Goal: Task Accomplishment & Management: Manage account settings

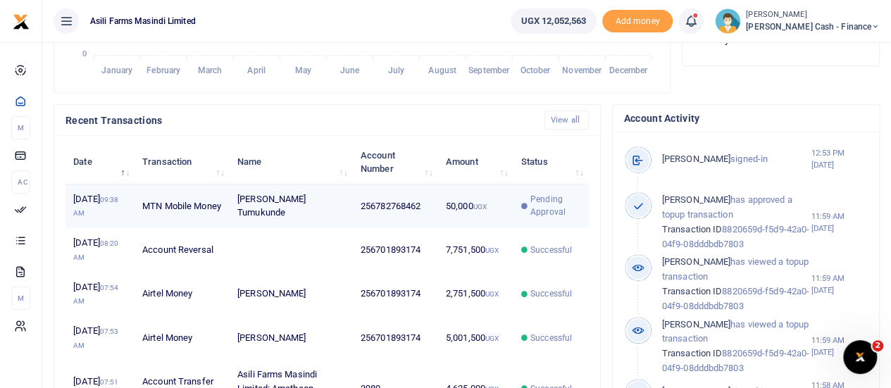
scroll to position [422, 0]
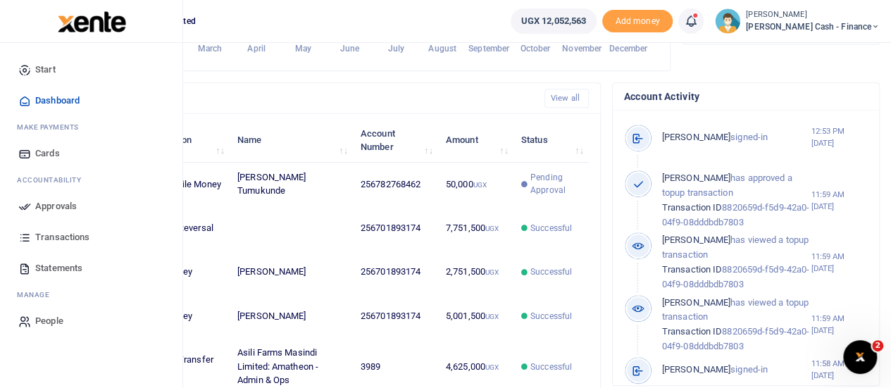
click at [31, 202] on icon at bounding box center [24, 206] width 13 height 13
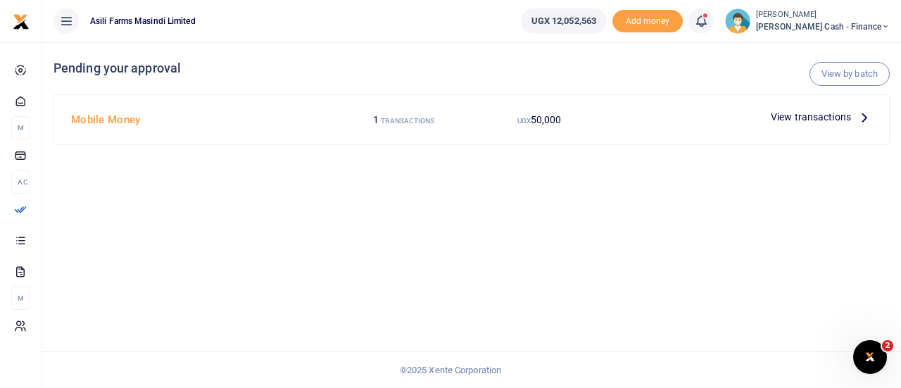
click at [863, 120] on icon at bounding box center [864, 116] width 15 height 15
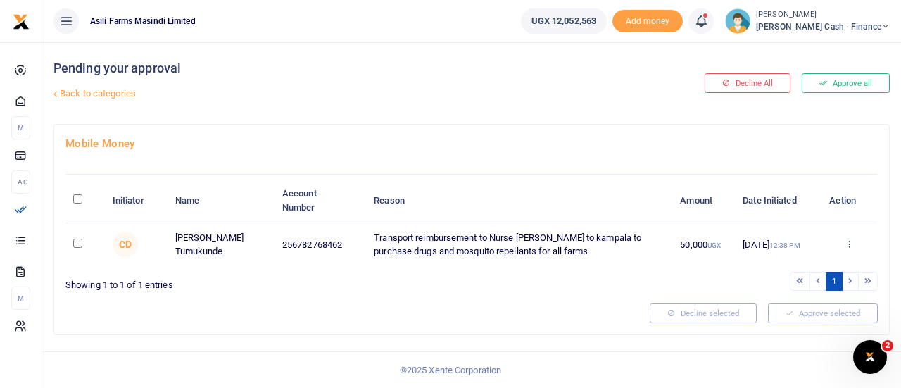
click at [77, 196] on input "\a \a : activate to sort column descending" at bounding box center [77, 198] width 9 height 9
checkbox input "true"
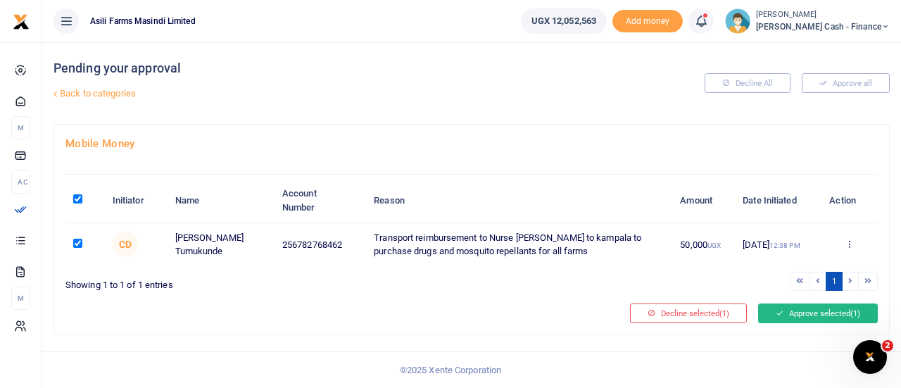
click at [806, 306] on button "Approve selected (1)" at bounding box center [818, 313] width 120 height 20
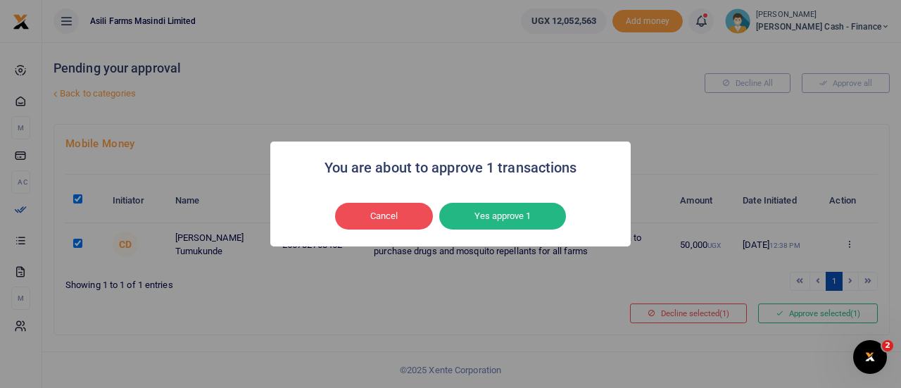
drag, startPoint x: 488, startPoint y: 216, endPoint x: 477, endPoint y: 223, distance: 13.3
click at [489, 216] on button "Yes approve 1" at bounding box center [502, 216] width 127 height 27
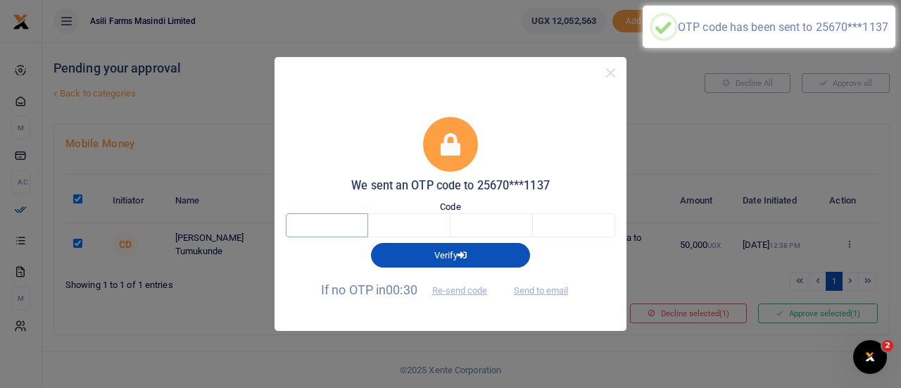
click at [353, 225] on input "text" at bounding box center [327, 225] width 82 height 24
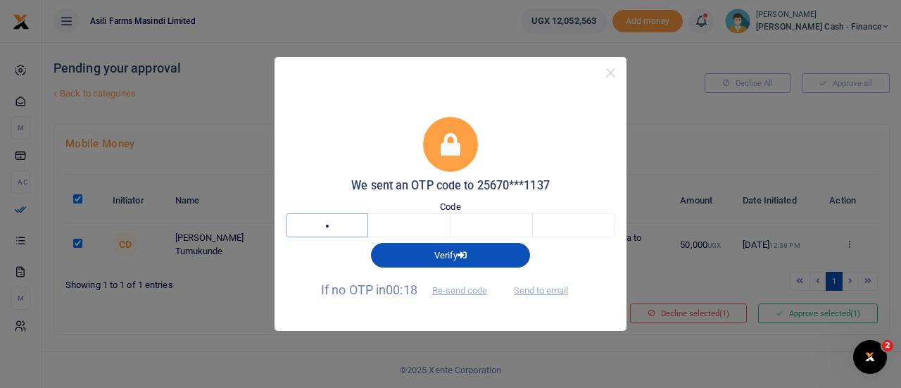
type input "3"
type input "8"
type input "1"
type input "6"
